Goal: Information Seeking & Learning: Learn about a topic

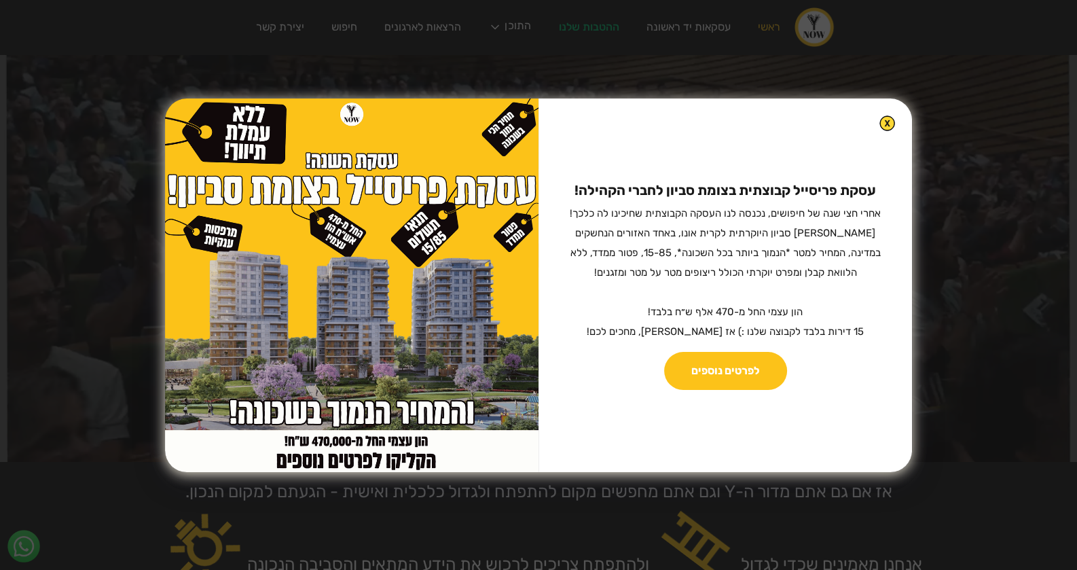
click at [879, 122] on img at bounding box center [887, 123] width 16 height 16
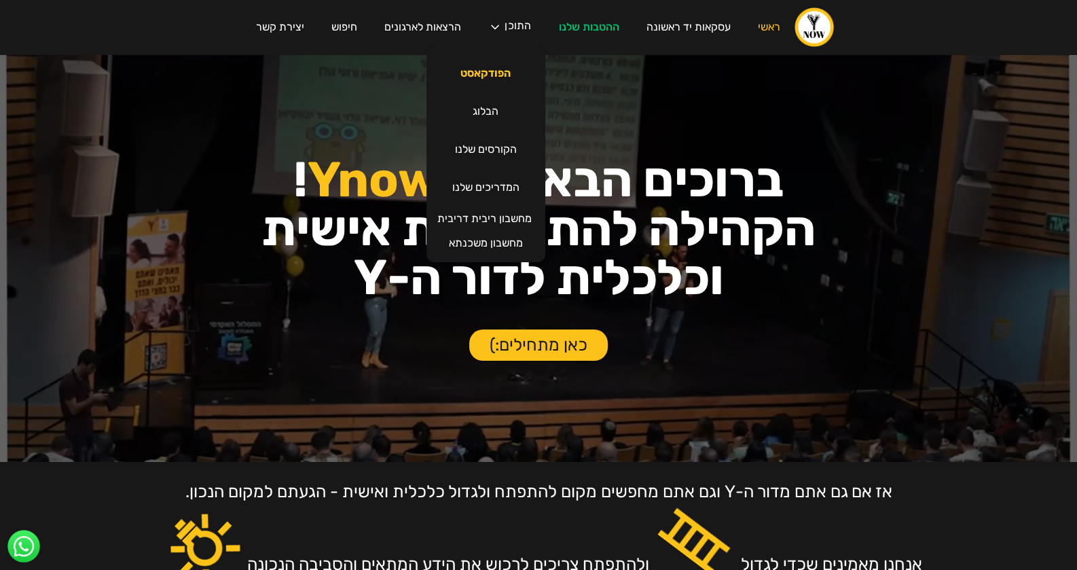
click at [488, 75] on link "הפודקאסט" at bounding box center [485, 73] width 77 height 38
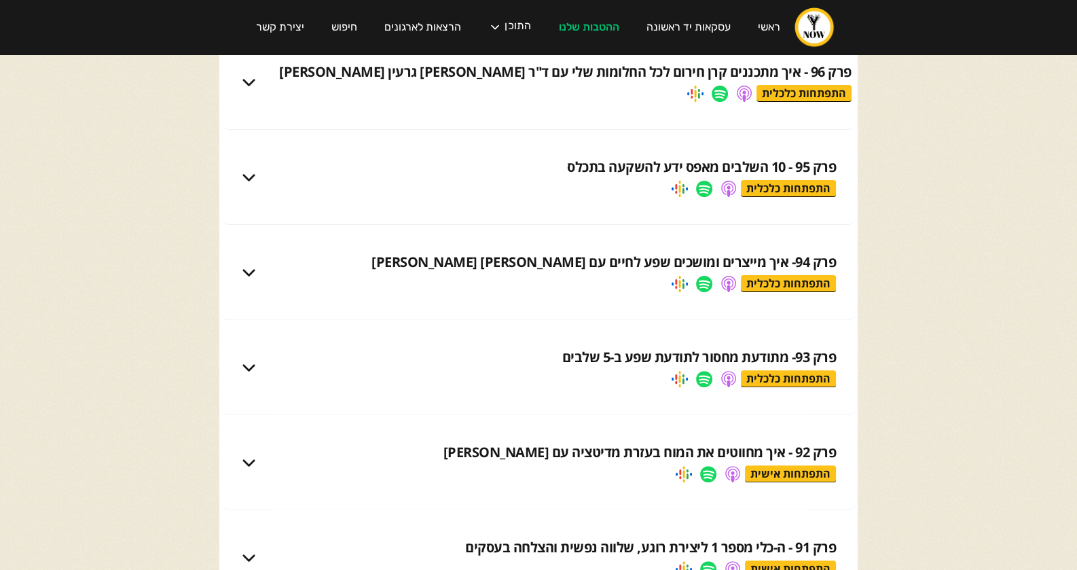
scroll to position [503, 0]
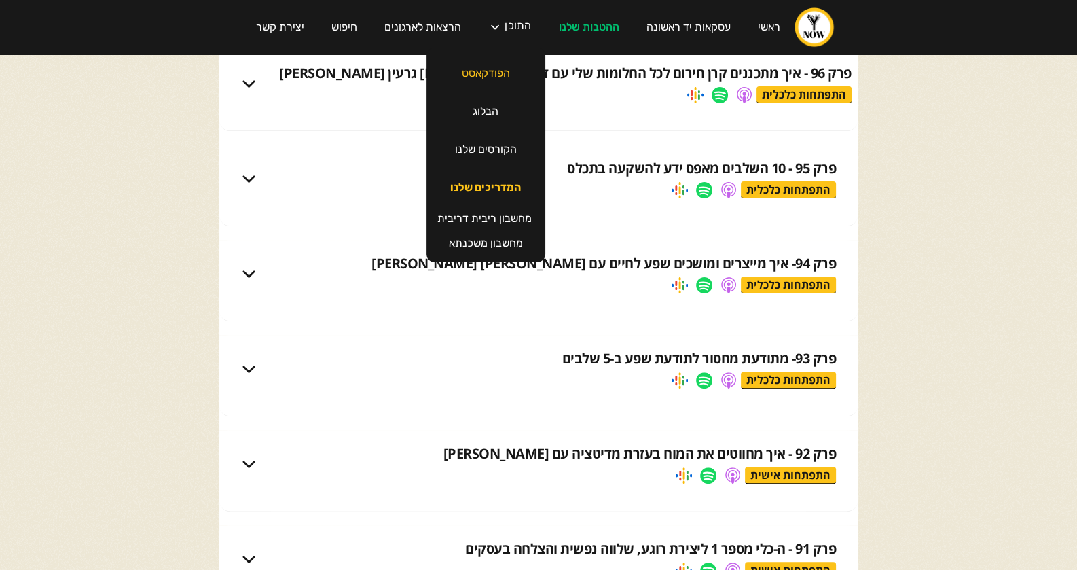
click at [494, 194] on link "המדריכים שלנו" at bounding box center [486, 187] width 98 height 38
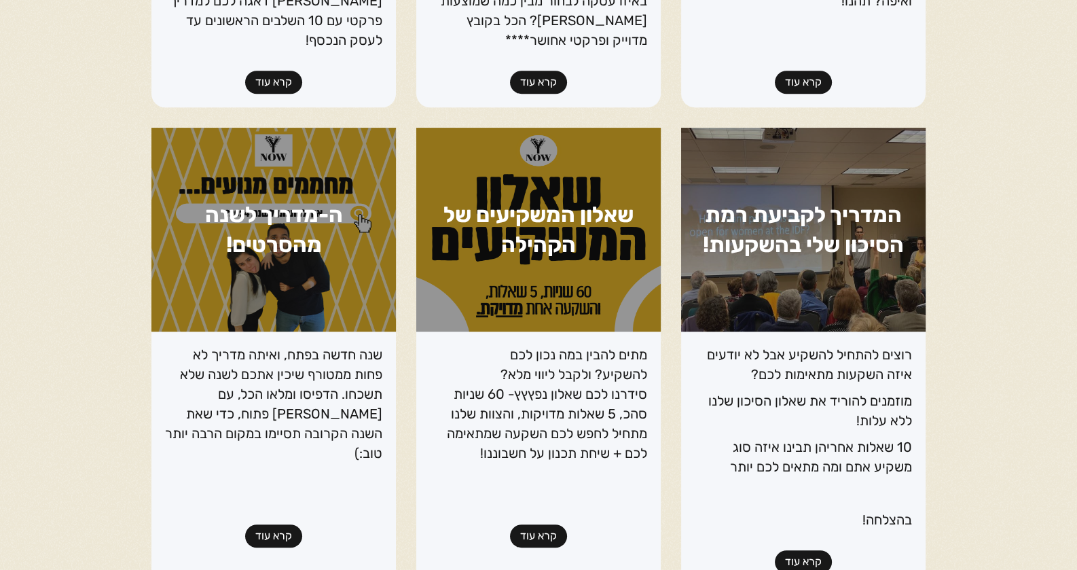
scroll to position [1056, 0]
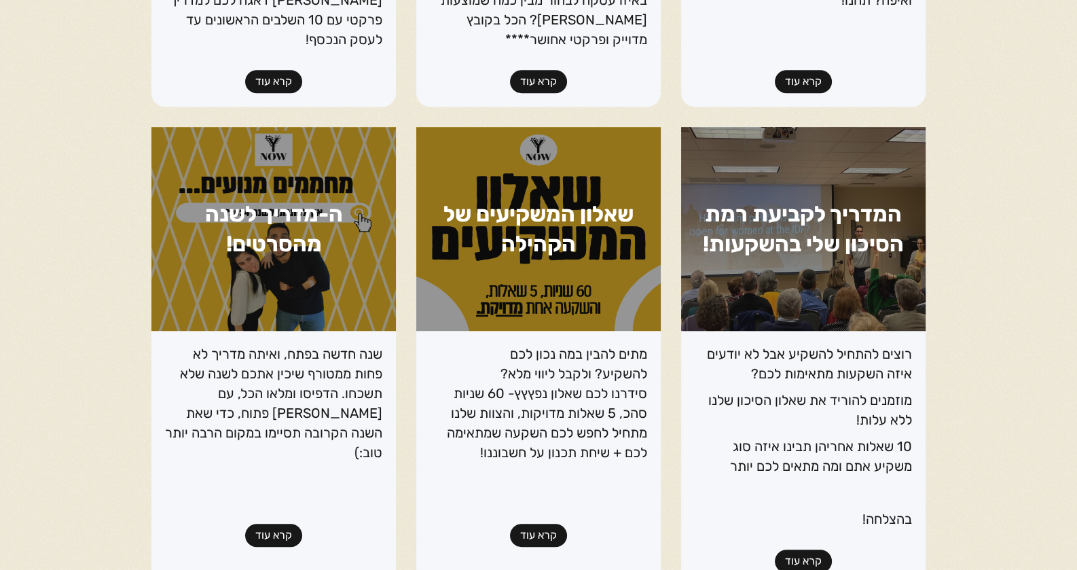
click at [276, 524] on link "קרא עוד" at bounding box center [273, 535] width 57 height 23
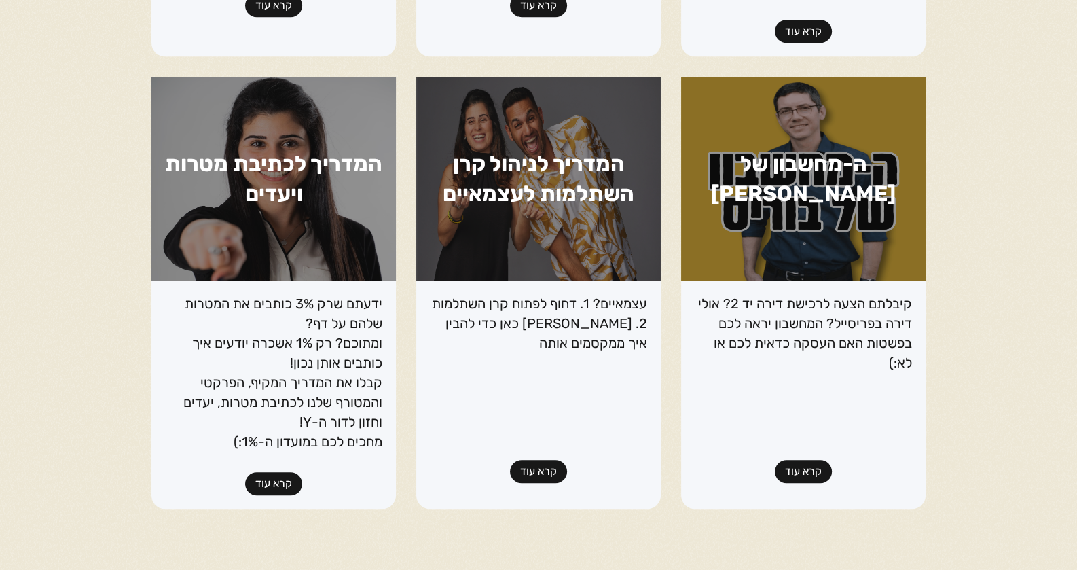
scroll to position [1589, 0]
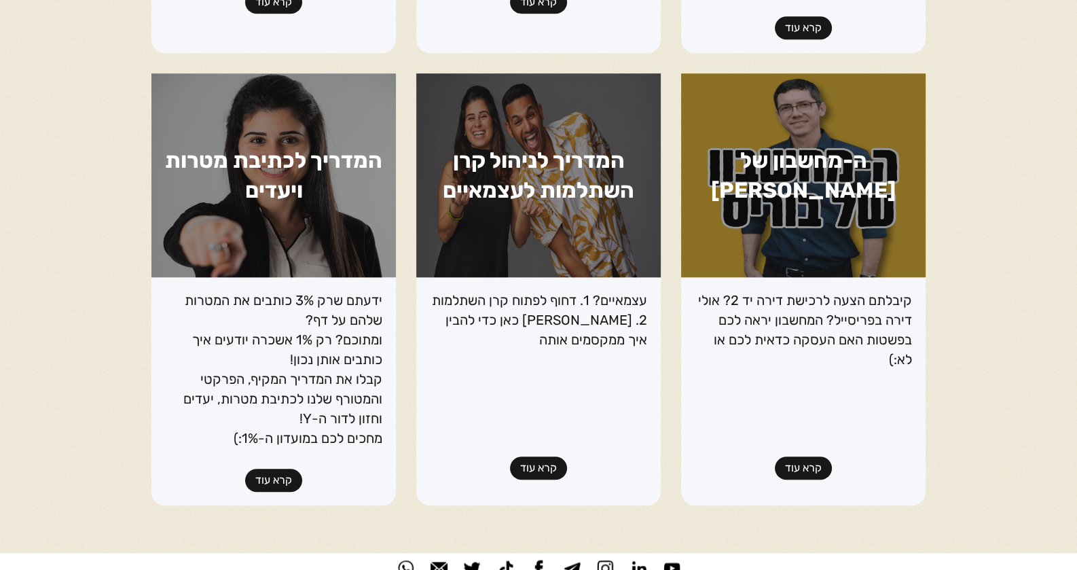
click at [808, 456] on link "קרא עוד" at bounding box center [803, 467] width 57 height 23
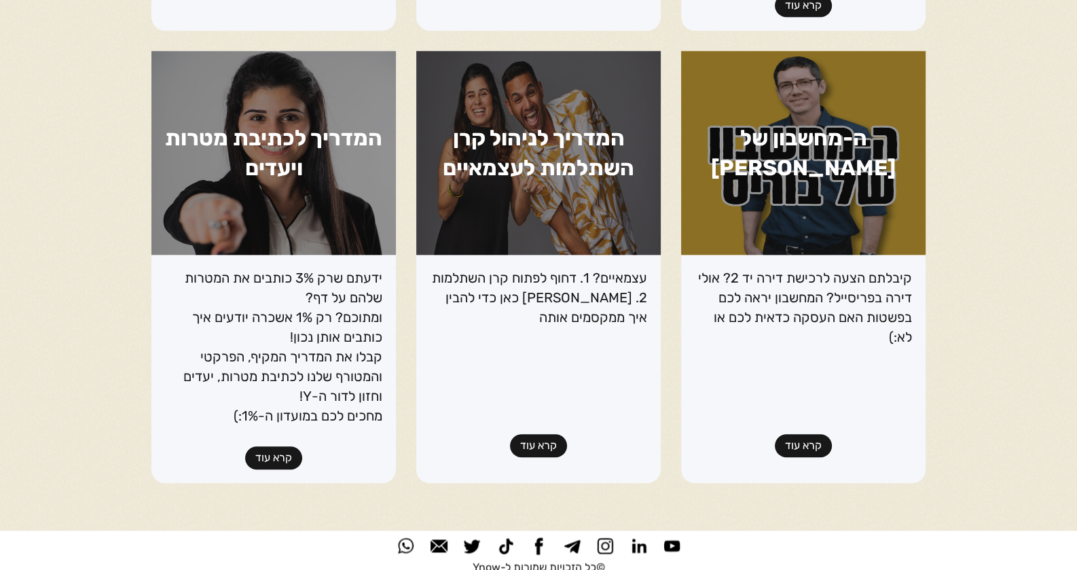
scroll to position [1611, 0]
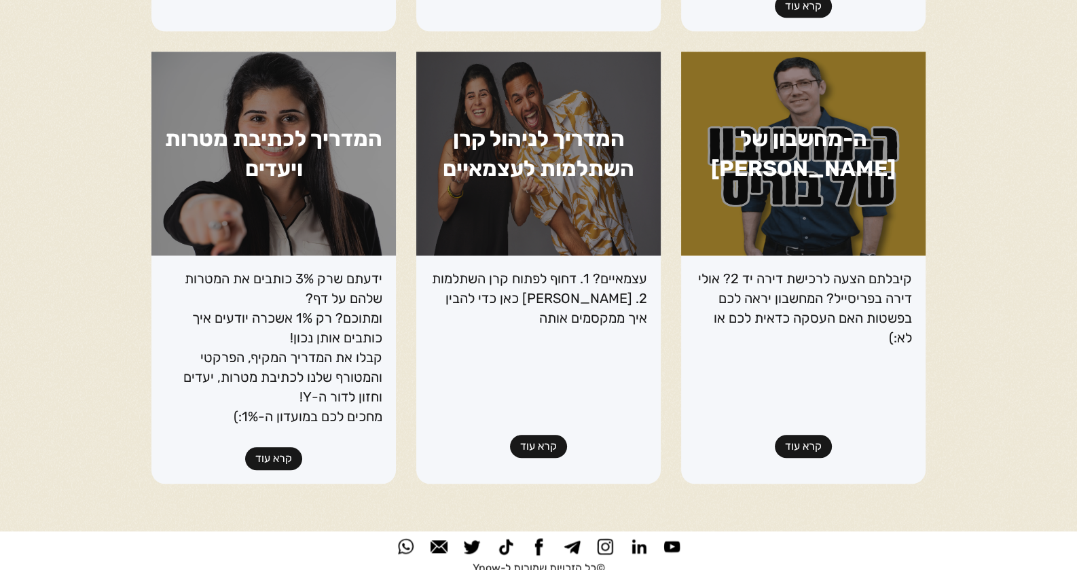
click at [274, 447] on link "קרא עוד" at bounding box center [273, 458] width 57 height 23
